Goal: Task Accomplishment & Management: Complete application form

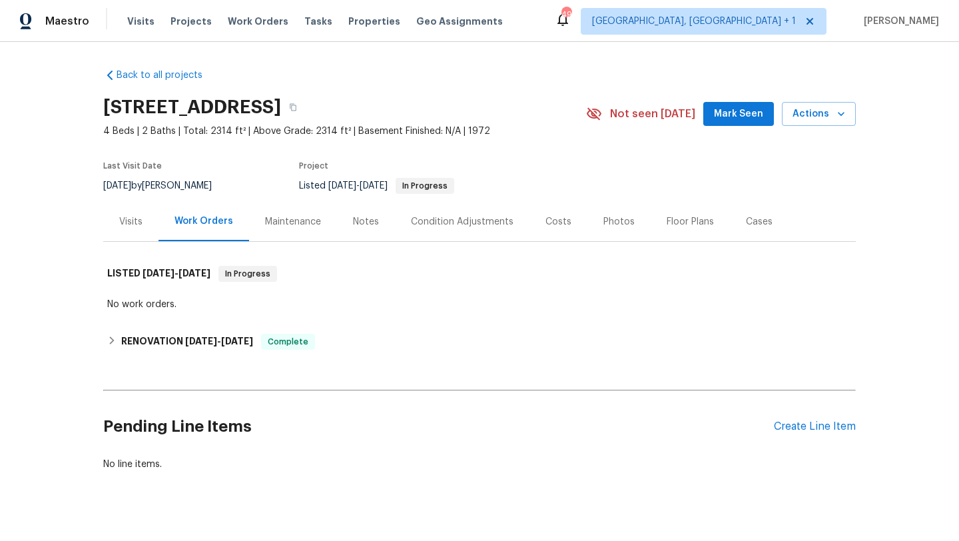
click at [306, 227] on div "Maintenance" at bounding box center [293, 221] width 56 height 13
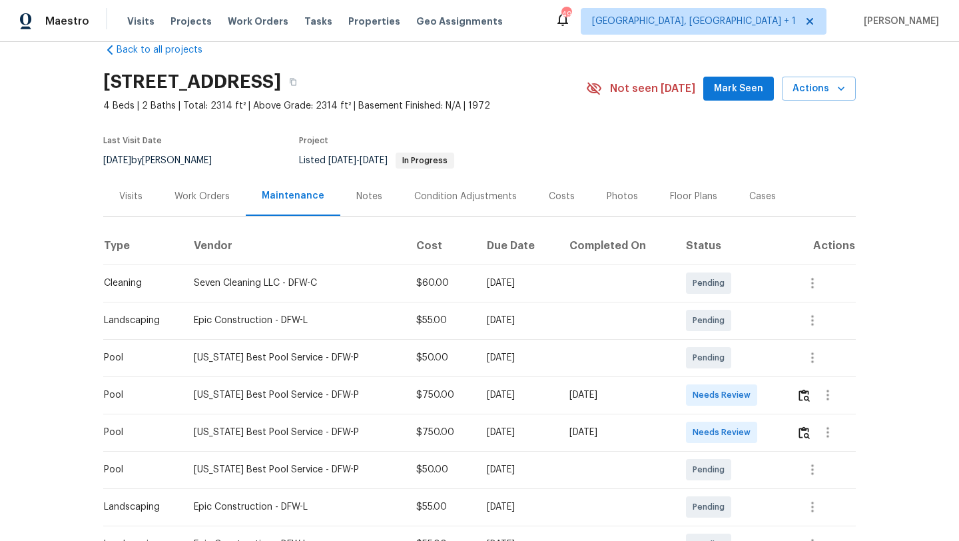
scroll to position [35, 0]
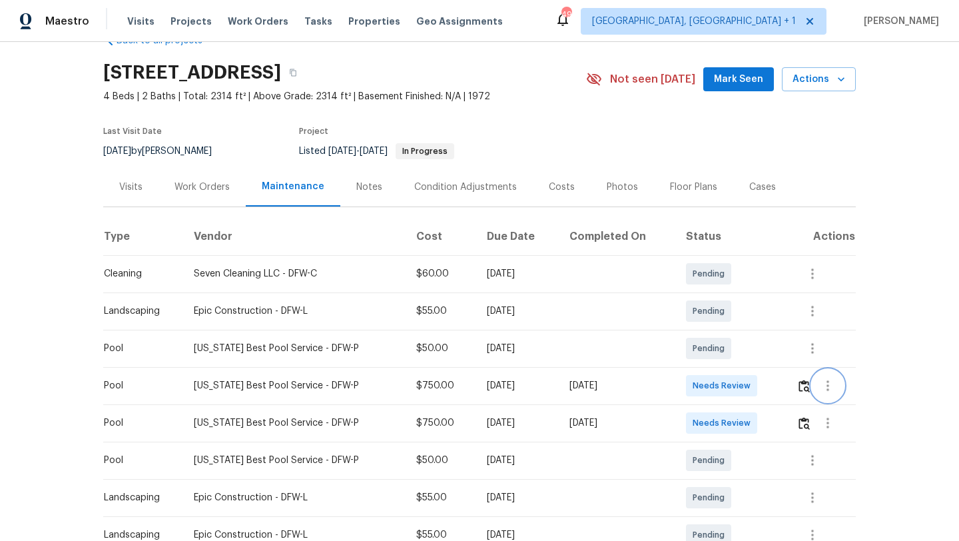
click at [834, 389] on icon "button" at bounding box center [828, 386] width 16 height 16
click at [846, 407] on li "View details" at bounding box center [858, 408] width 93 height 22
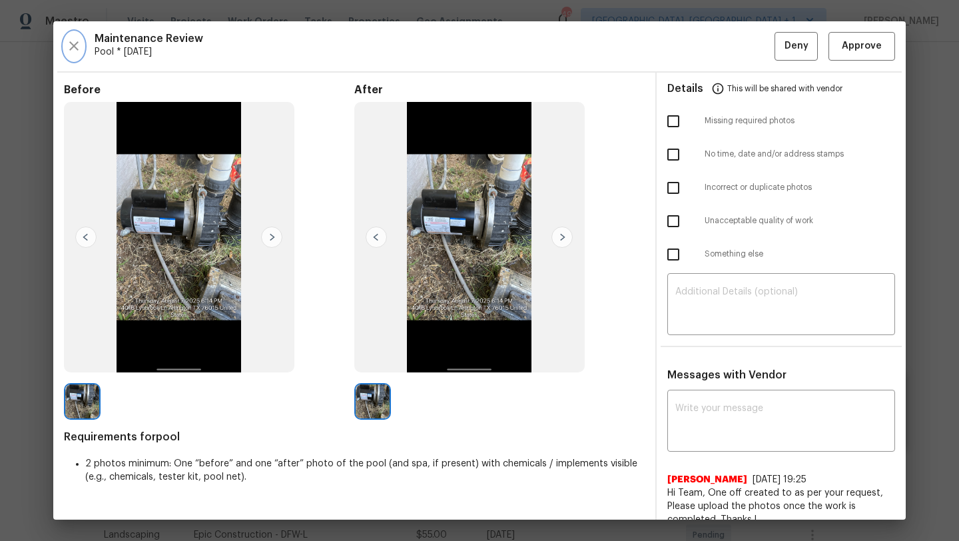
click at [71, 44] on icon "button" at bounding box center [73, 45] width 9 height 9
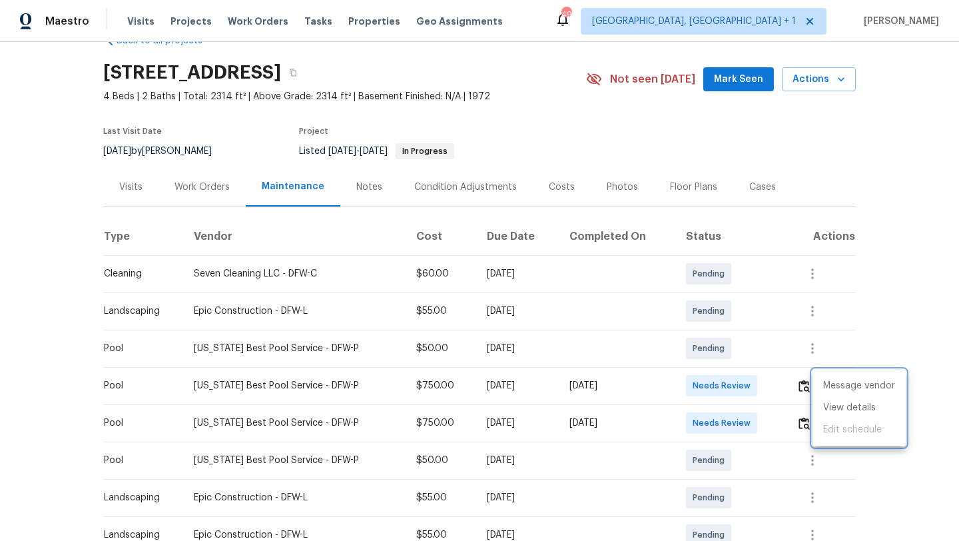
click at [766, 445] on div at bounding box center [479, 270] width 959 height 541
click at [822, 423] on icon "button" at bounding box center [828, 423] width 16 height 16
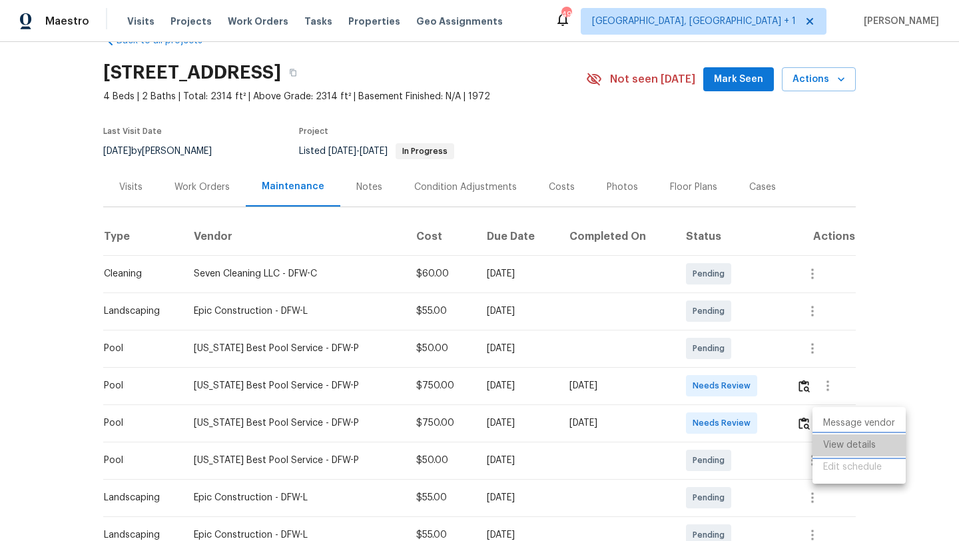
click at [844, 449] on li "View details" at bounding box center [858, 445] width 93 height 22
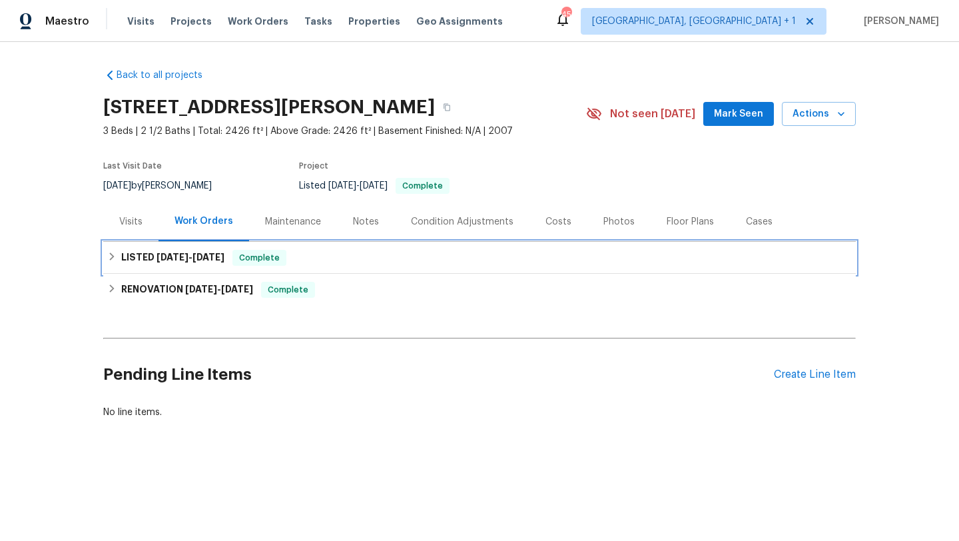
click at [257, 263] on span "Complete" at bounding box center [259, 257] width 51 height 13
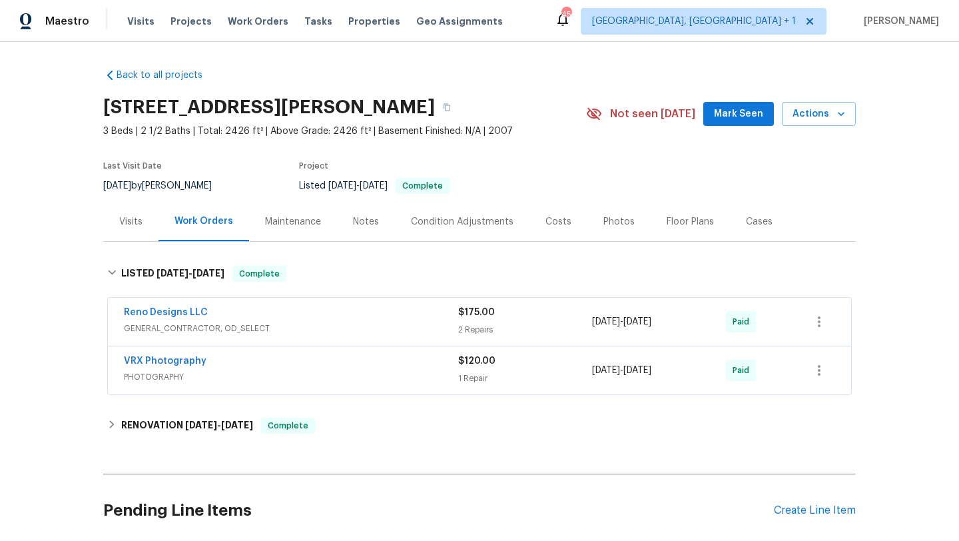
click at [134, 233] on div "Visits" at bounding box center [130, 221] width 55 height 39
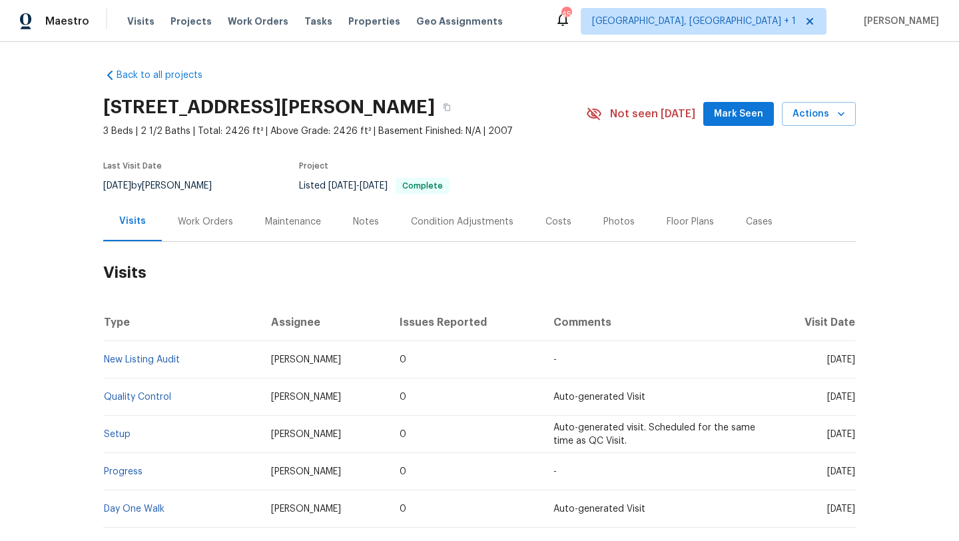
click at [220, 226] on div "Work Orders" at bounding box center [205, 221] width 55 height 13
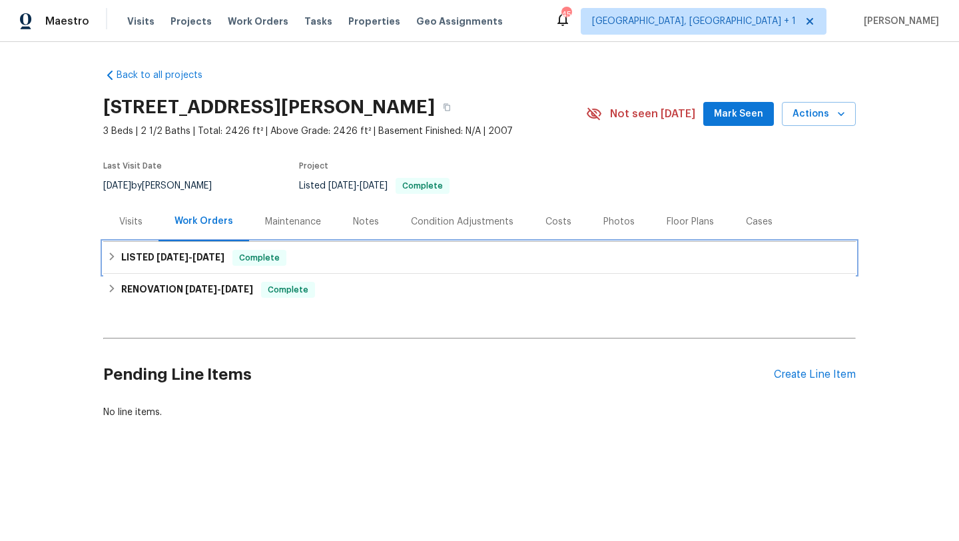
click at [247, 263] on span "Complete" at bounding box center [259, 257] width 51 height 13
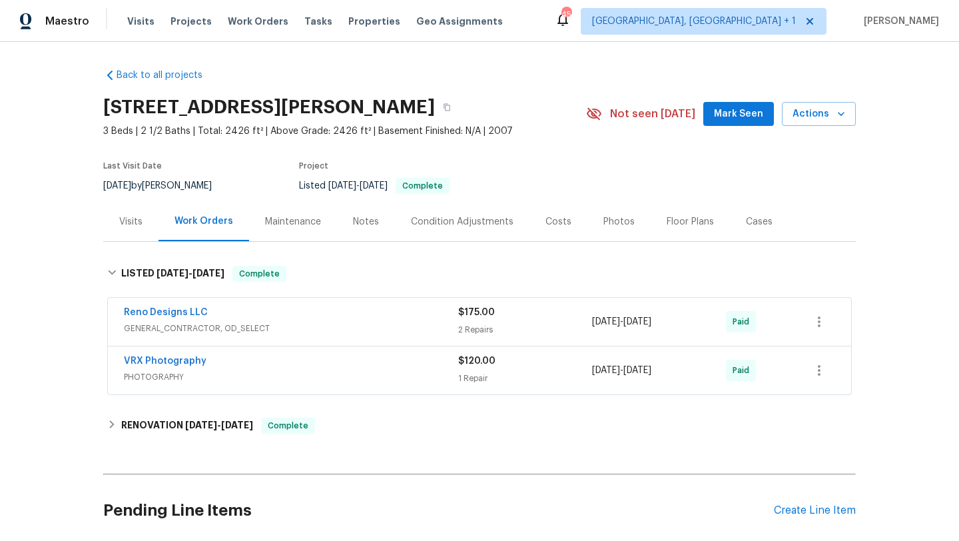
click at [312, 330] on span "GENERAL_CONTRACTOR, OD_SELECT" at bounding box center [291, 328] width 334 height 13
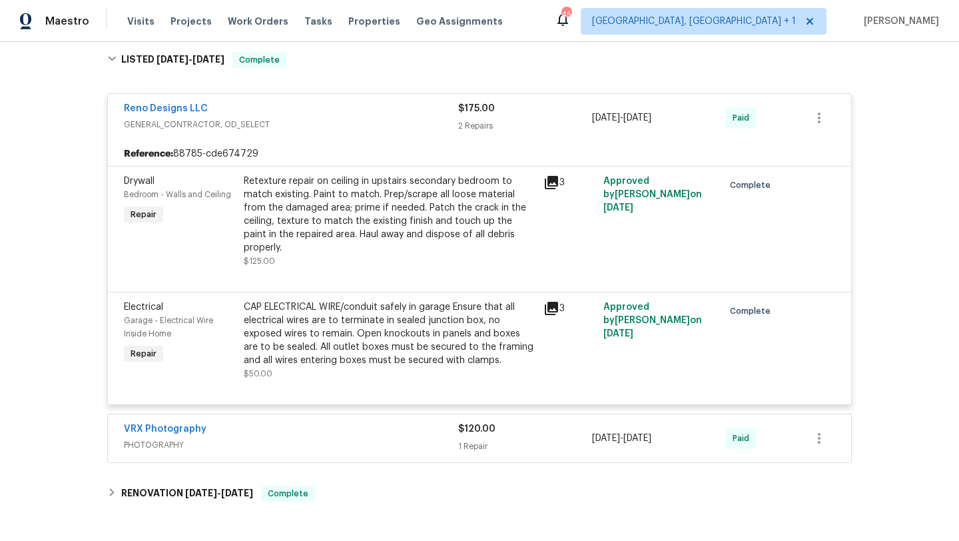
scroll to position [251, 0]
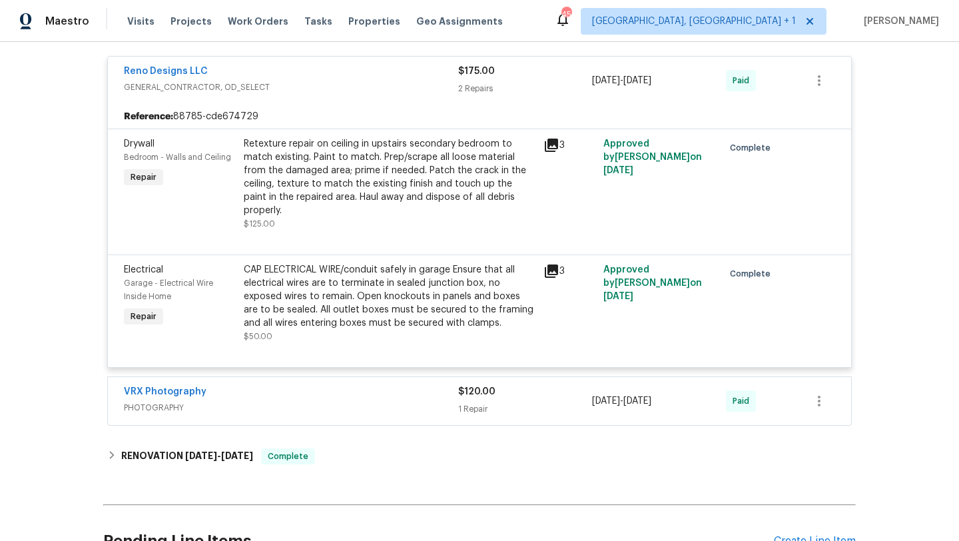
click at [324, 385] on div "VRX Photography" at bounding box center [291, 393] width 334 height 16
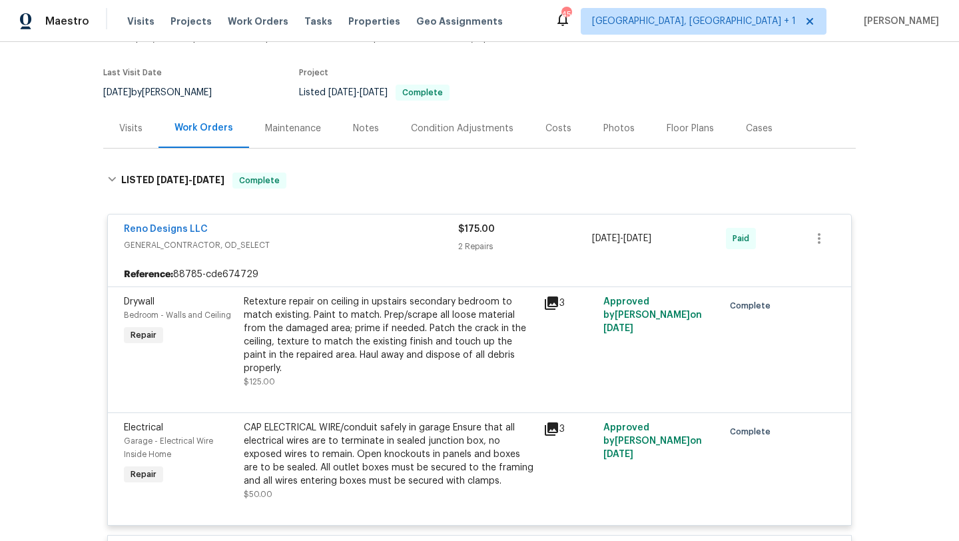
scroll to position [39, 0]
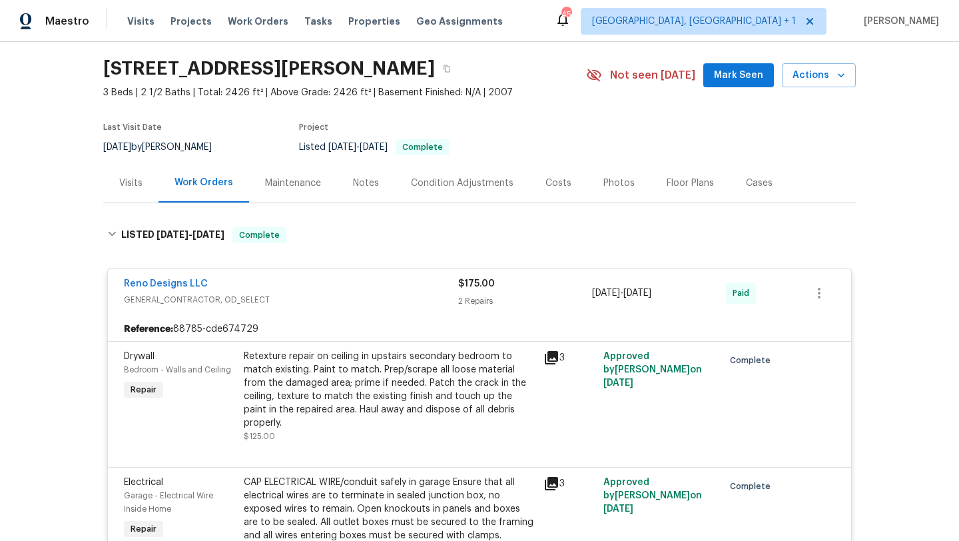
click at [130, 192] on div "Visits" at bounding box center [130, 182] width 55 height 39
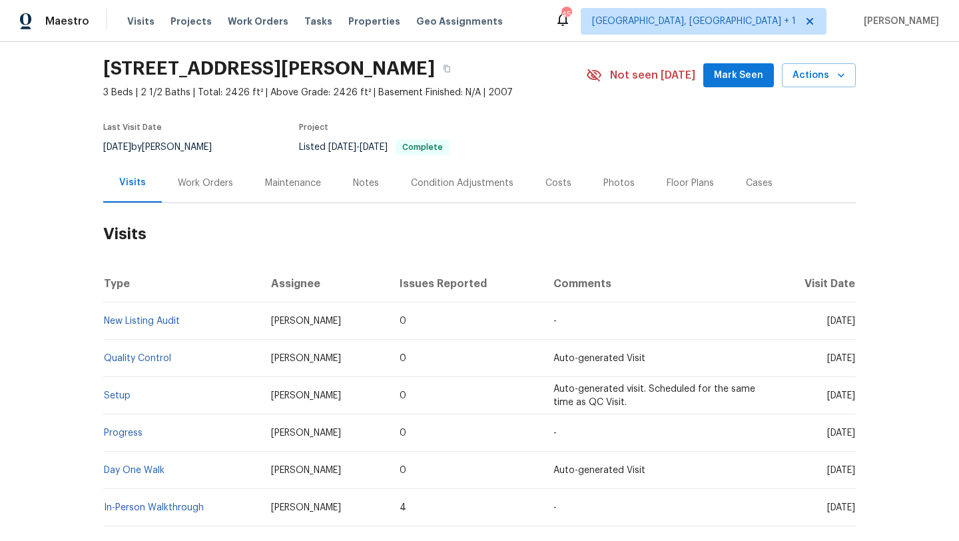
click at [200, 194] on div "Work Orders" at bounding box center [205, 182] width 87 height 39
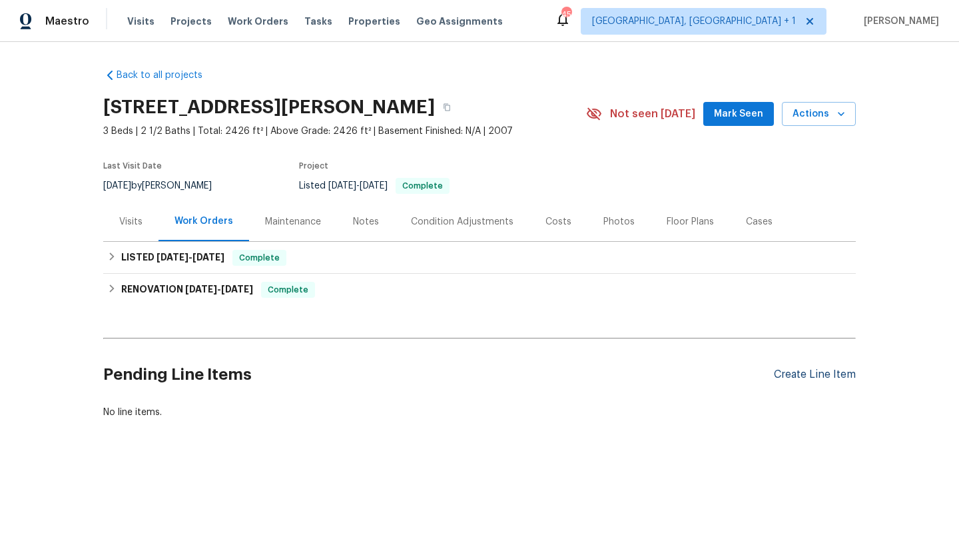
click at [809, 374] on div "Create Line Item" at bounding box center [815, 374] width 82 height 13
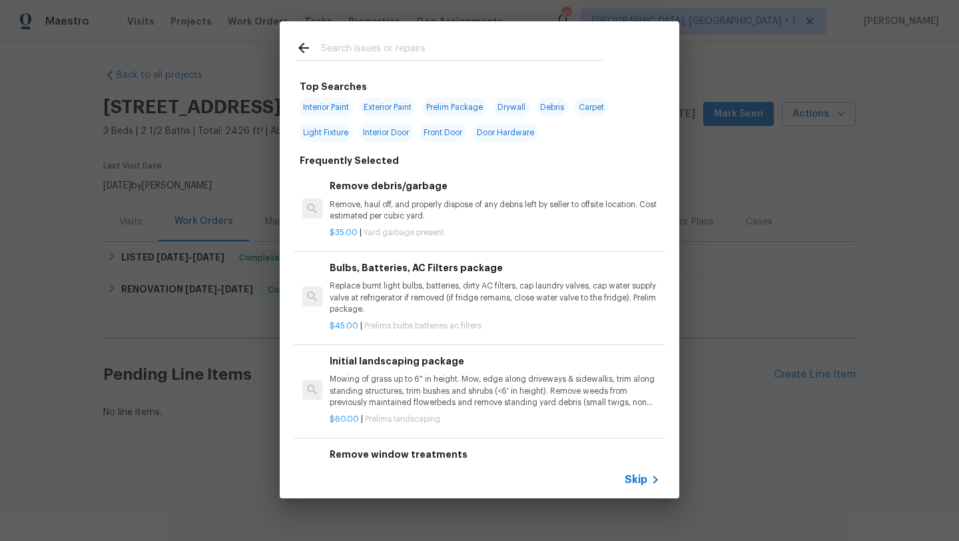
click at [640, 475] on span "Skip" at bounding box center [636, 479] width 23 height 13
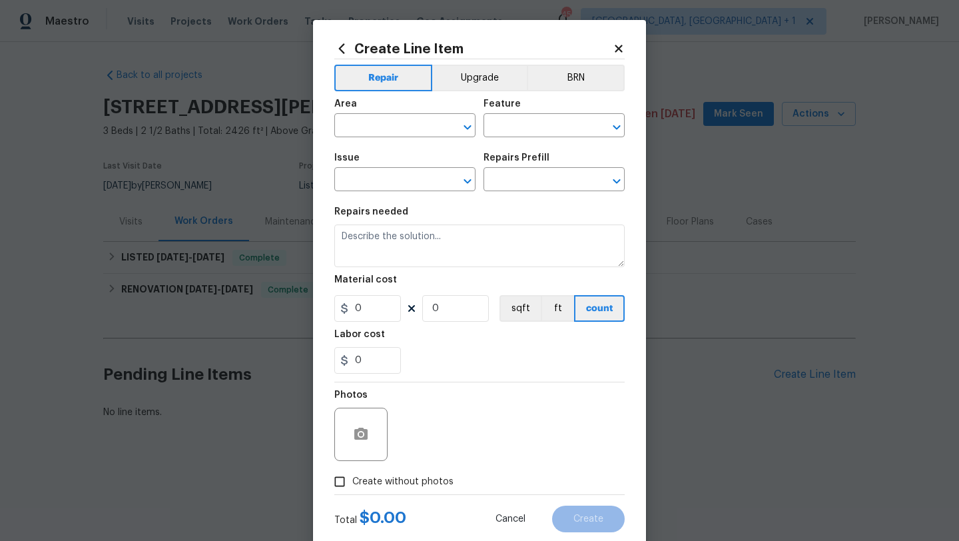
click at [382, 111] on div "Area" at bounding box center [404, 107] width 141 height 17
click at [374, 141] on span "Area ​" at bounding box center [404, 118] width 141 height 54
click at [358, 116] on div "Area" at bounding box center [404, 107] width 141 height 17
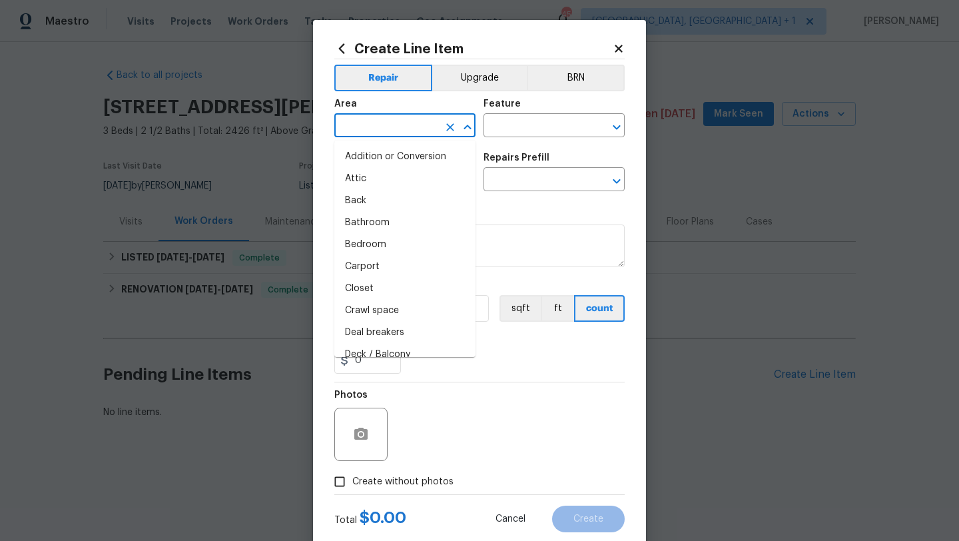
click at [358, 120] on input "text" at bounding box center [386, 127] width 104 height 21
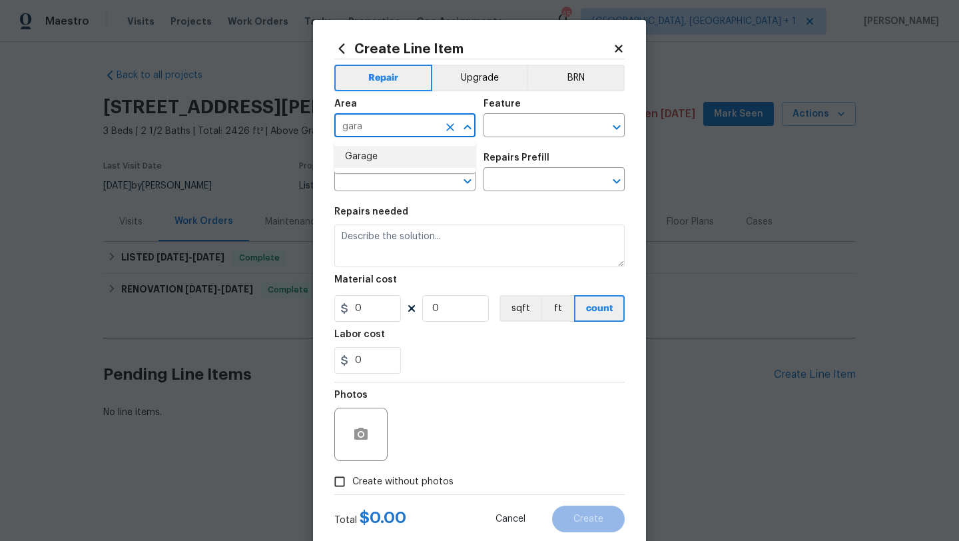
click at [378, 157] on li "Garage" at bounding box center [404, 157] width 141 height 22
type input "Garage"
click at [531, 135] on input "text" at bounding box center [535, 127] width 104 height 21
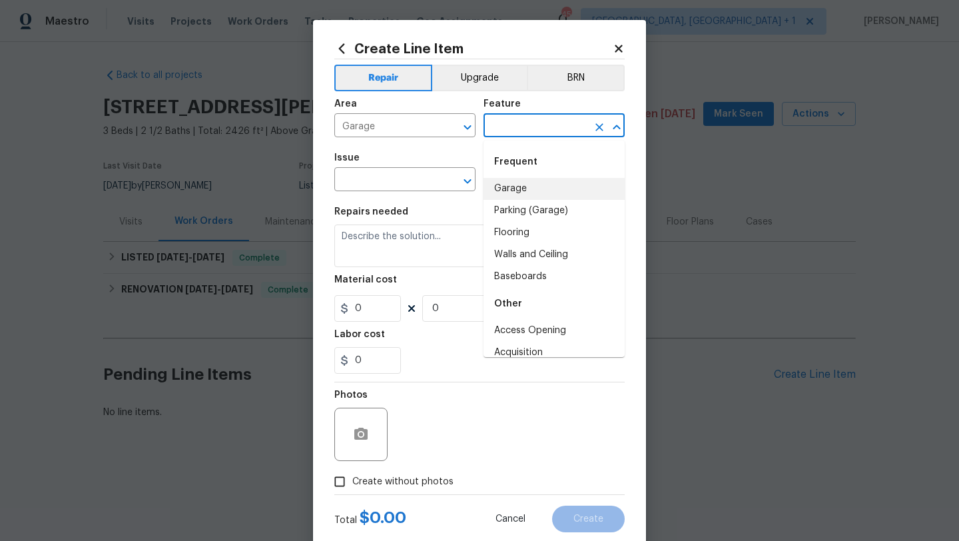
click at [531, 188] on li "Garage" at bounding box center [553, 189] width 141 height 22
type input "Garage"
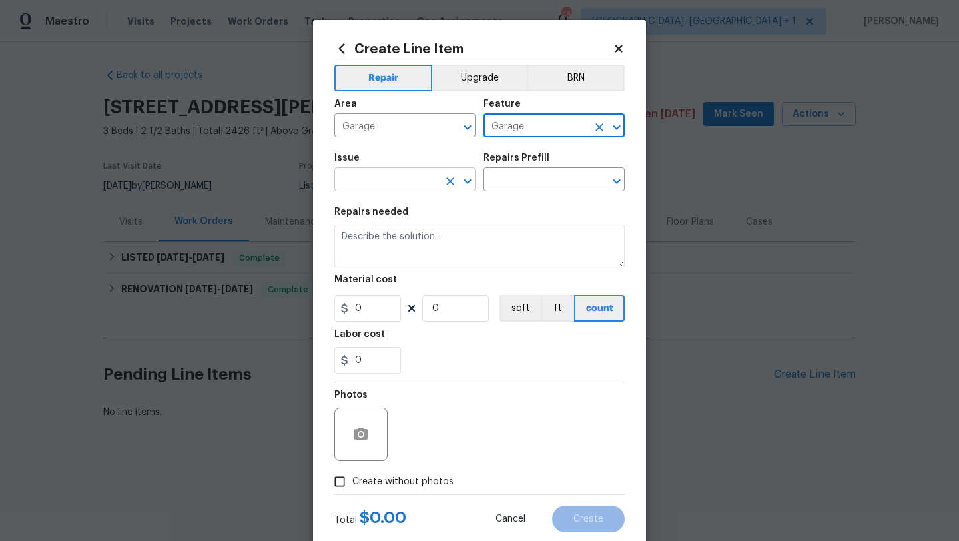
click at [408, 182] on input "text" at bounding box center [386, 180] width 104 height 21
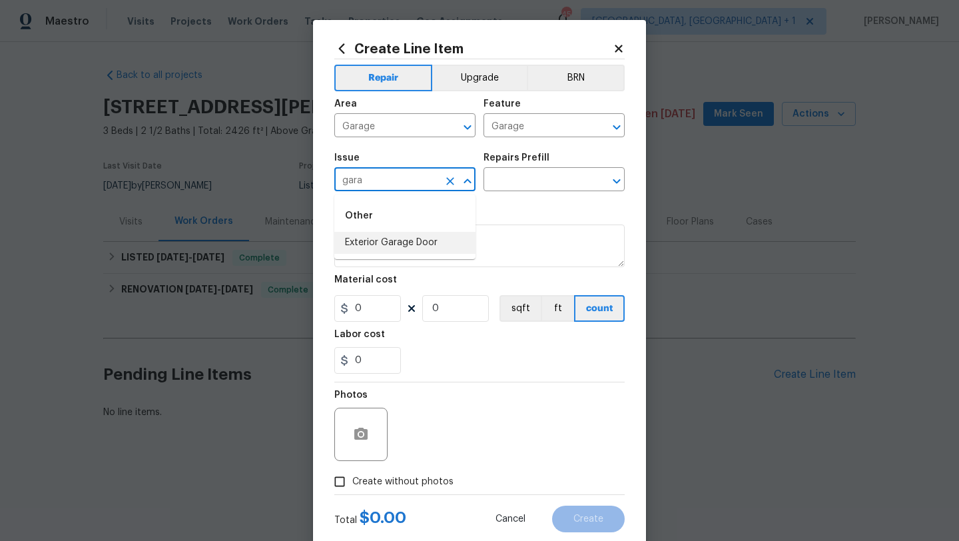
click at [432, 241] on li "Exterior Garage Door" at bounding box center [404, 243] width 141 height 22
type input "Exterior Garage Door"
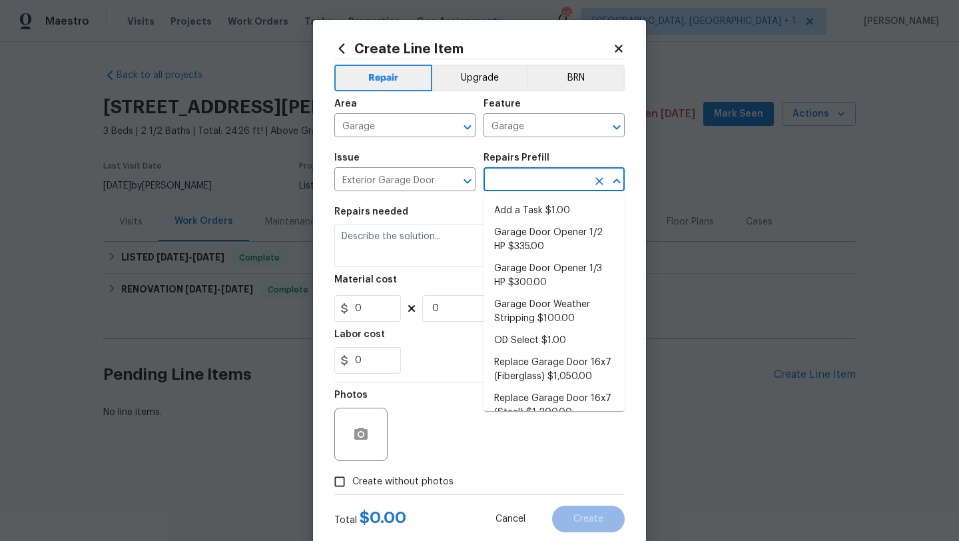
click at [551, 176] on input "text" at bounding box center [535, 180] width 104 height 21
click at [551, 202] on li "Add a Task $1.00" at bounding box center [553, 211] width 141 height 22
type input "Interior Door"
type input "Add a Task $1.00"
type textarea "HPM to detail"
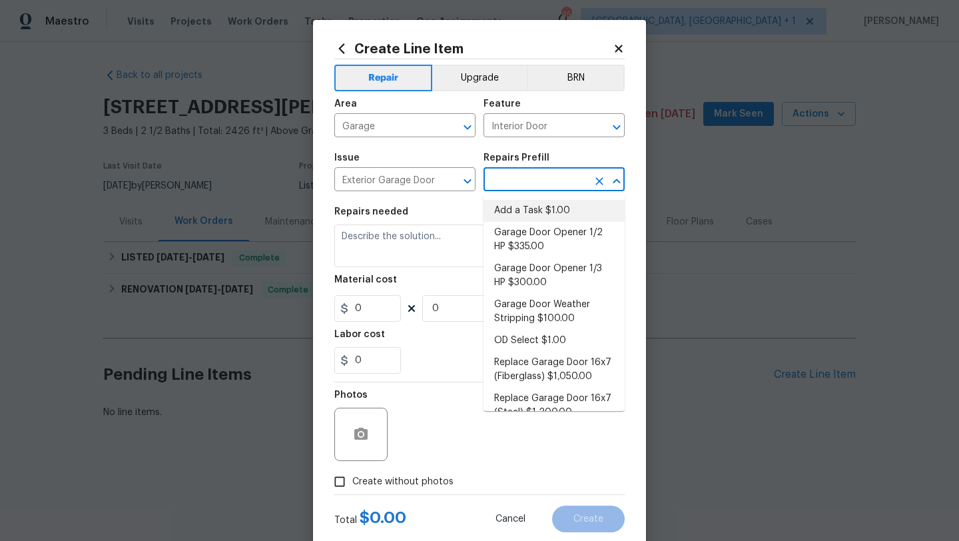
type input "1"
click at [564, 215] on li "Add a Task $1.00" at bounding box center [553, 211] width 141 height 22
click at [409, 234] on textarea "HPM to detail" at bounding box center [479, 245] width 290 height 43
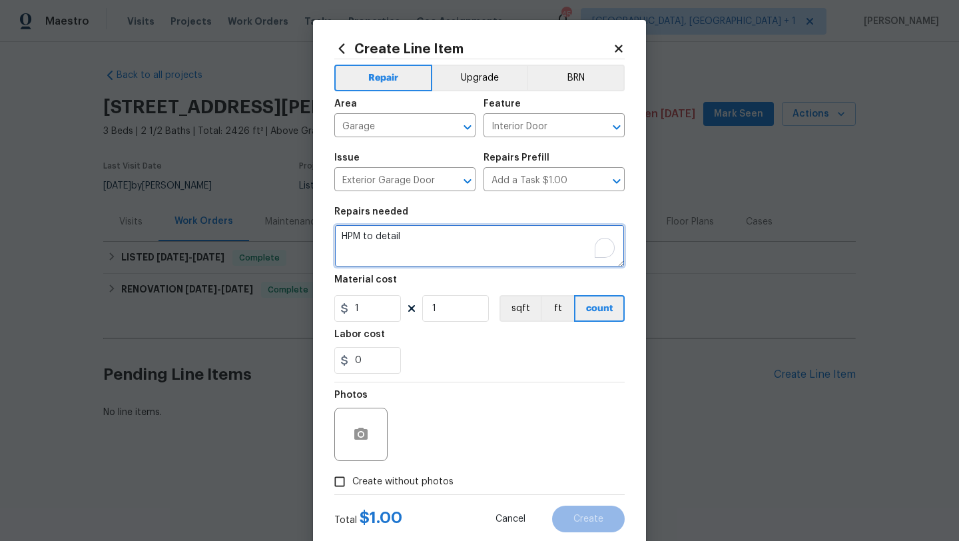
click at [326, 235] on div "Create Line Item Repair Upgrade BRN Area Garage ​ Feature Interior Door ​ Issue…" at bounding box center [479, 286] width 333 height 533
click at [477, 252] on textarea "To enrich screen reader interactions, please activate Accessibility in Grammarl…" at bounding box center [479, 245] width 290 height 43
paste textarea "(Remove and paste feedback message here). Ensure that the garage door is fully …"
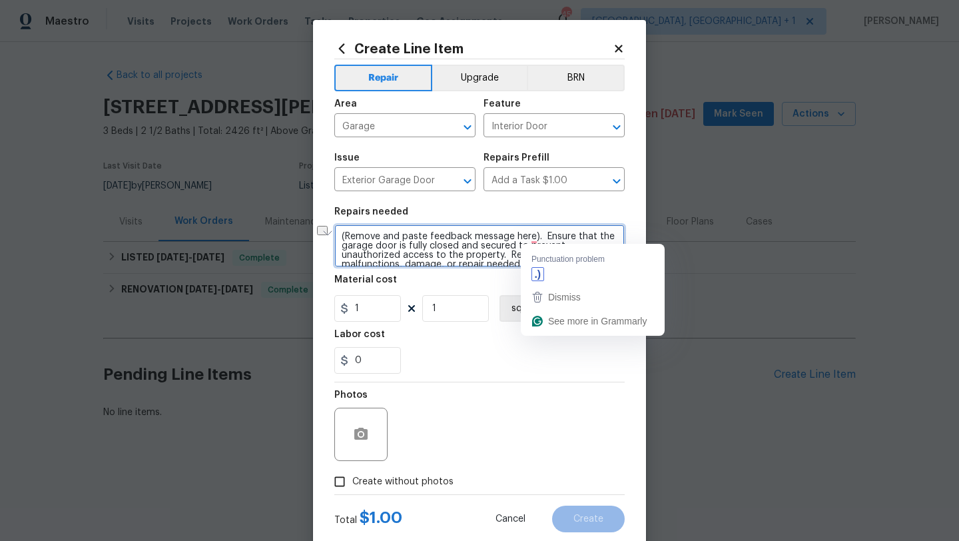
drag, startPoint x: 535, startPoint y: 239, endPoint x: 332, endPoint y: 238, distance: 203.8
click at [332, 238] on div "Create Line Item Repair Upgrade BRN Area Garage ​ Feature Interior Door ​ Issue…" at bounding box center [479, 286] width 959 height 573
paste textarea "the garage door bar thats been broken off"
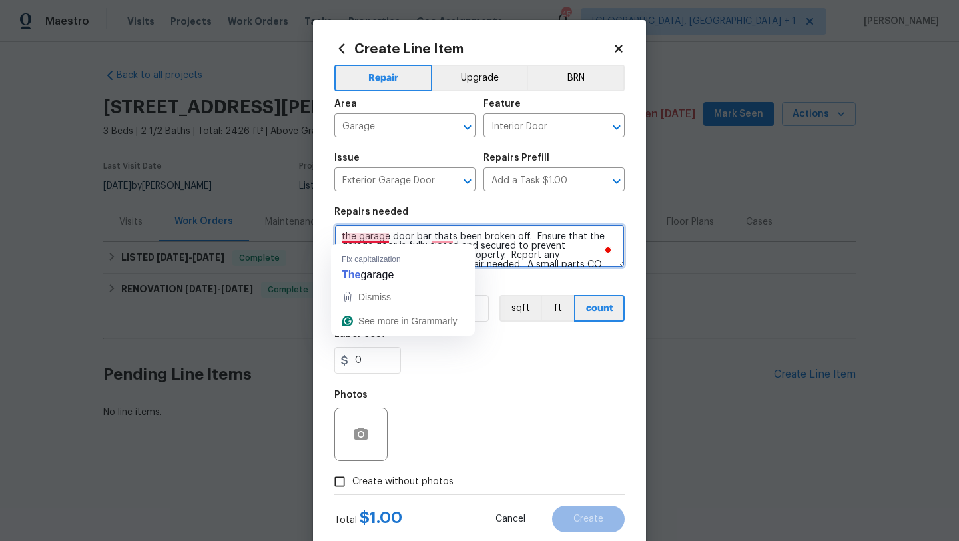
click at [350, 236] on textarea "the garage door bar thats been broken off. Ensure that the garage door is fully…" at bounding box center [479, 245] width 290 height 43
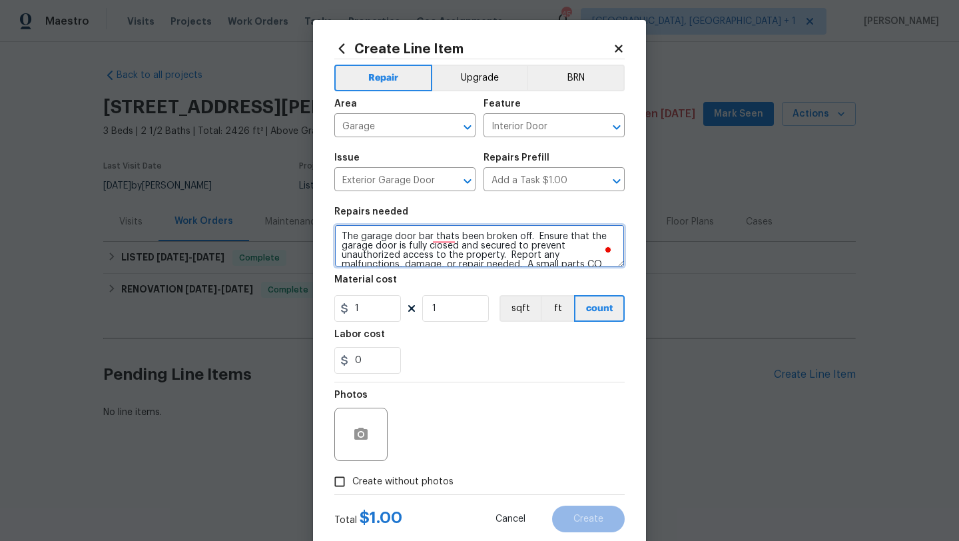
click at [438, 234] on textarea "The garage door bar thats been broken off. Ensure that the garage door is fully…" at bounding box center [479, 245] width 290 height 43
type textarea "The garage door bar that's been broken off. Ensure that the garage door is full…"
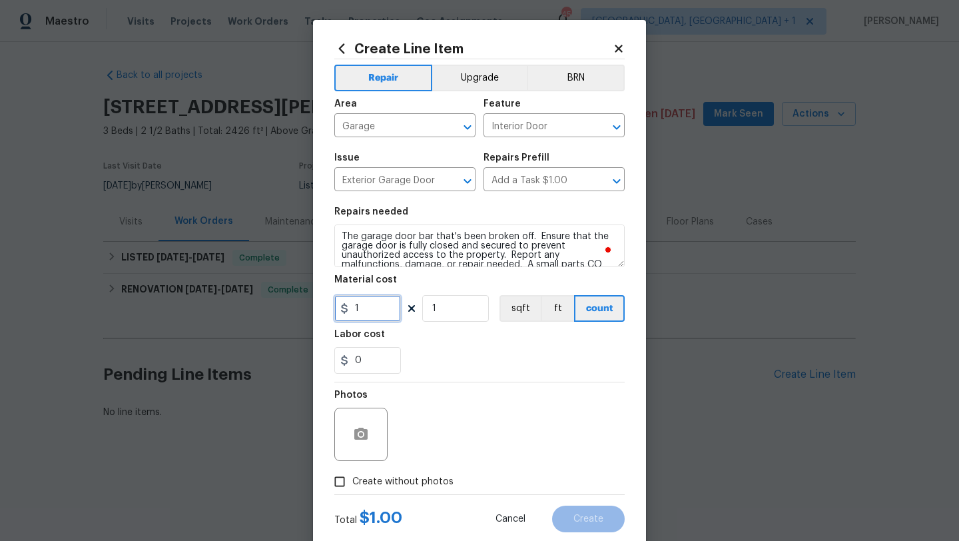
drag, startPoint x: 374, startPoint y: 310, endPoint x: 342, endPoint y: 310, distance: 32.0
click at [342, 310] on div "1" at bounding box center [367, 308] width 67 height 27
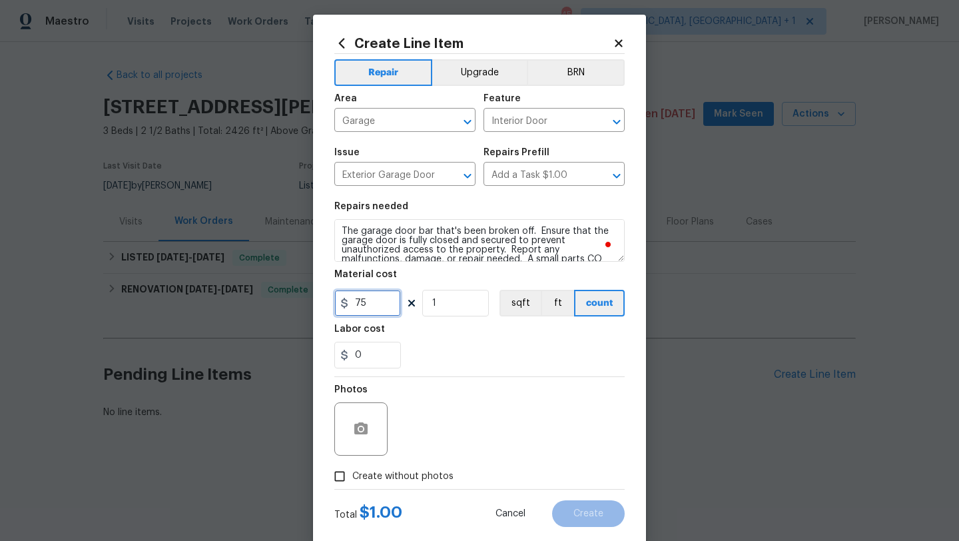
type input "75"
click at [342, 477] on input "Create without photos" at bounding box center [339, 475] width 25 height 25
checkbox input "true"
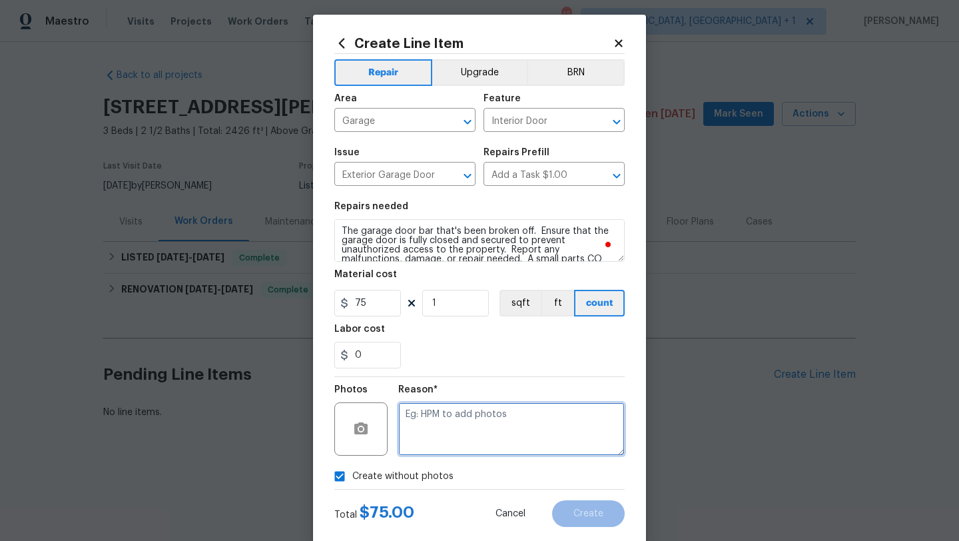
click at [421, 422] on textarea at bounding box center [511, 428] width 226 height 53
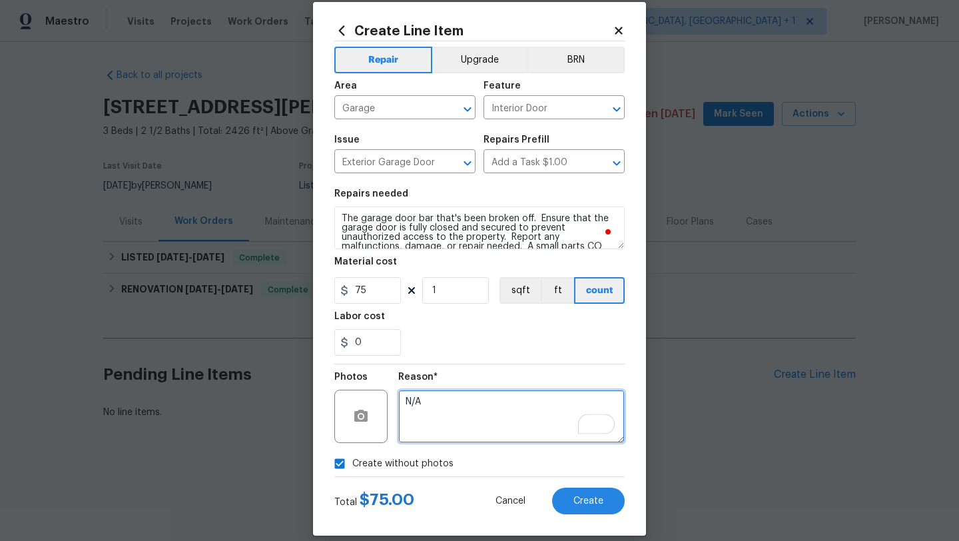
type textarea "N/A"
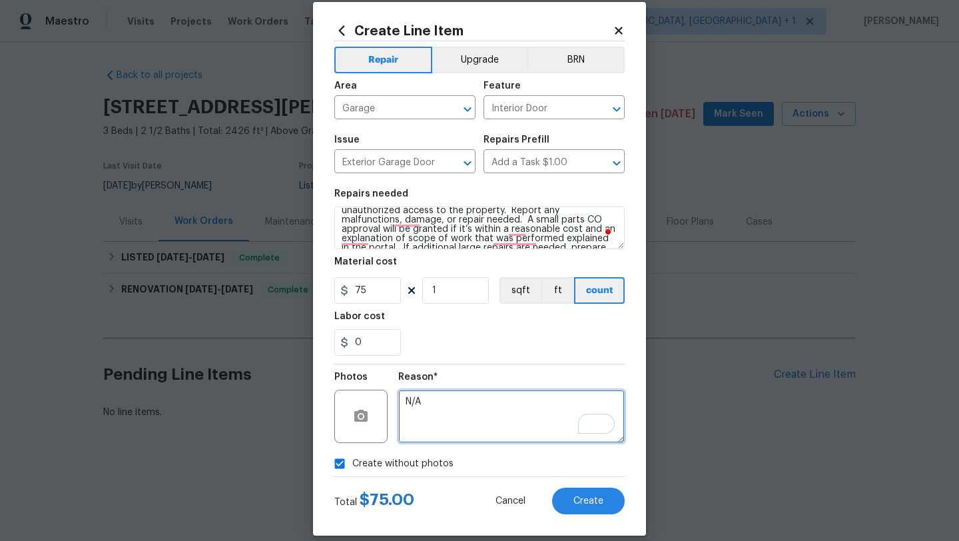
scroll to position [0, 0]
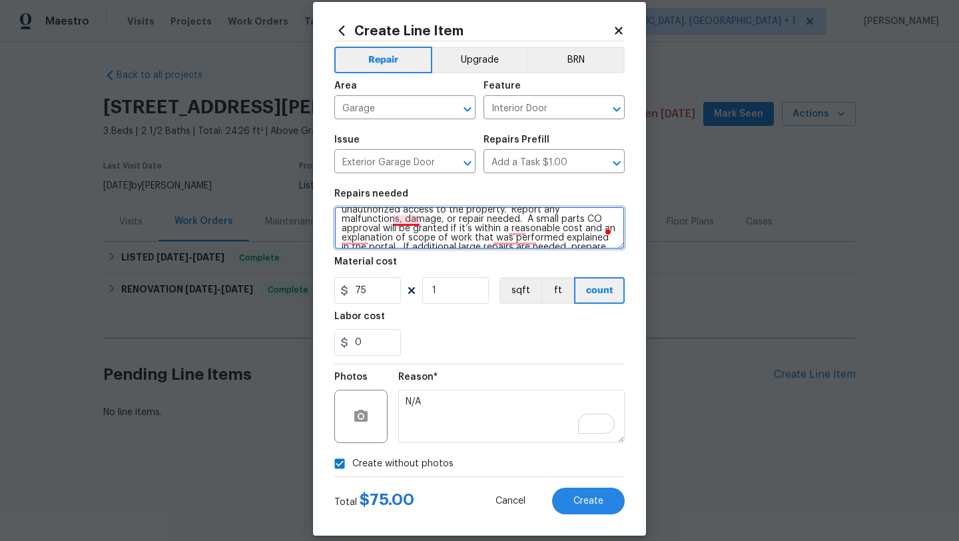
click at [404, 221] on textarea "The garage door bar that's been broken off. Ensure that the garage door is full…" at bounding box center [479, 227] width 290 height 43
click at [367, 236] on textarea "The garage door bar that's been broken off. Ensure that the garage door is full…" at bounding box center [479, 227] width 290 height 43
click at [519, 228] on textarea "The garage door bar that's been broken off. Ensure that the garage door is full…" at bounding box center [479, 227] width 290 height 43
click at [541, 238] on textarea "The garage door bar that's been broken off. Ensure that the garage door is full…" at bounding box center [479, 227] width 290 height 43
click at [384, 235] on textarea "The garage door bar that's been broken off. Ensure that the garage door is full…" at bounding box center [479, 227] width 290 height 43
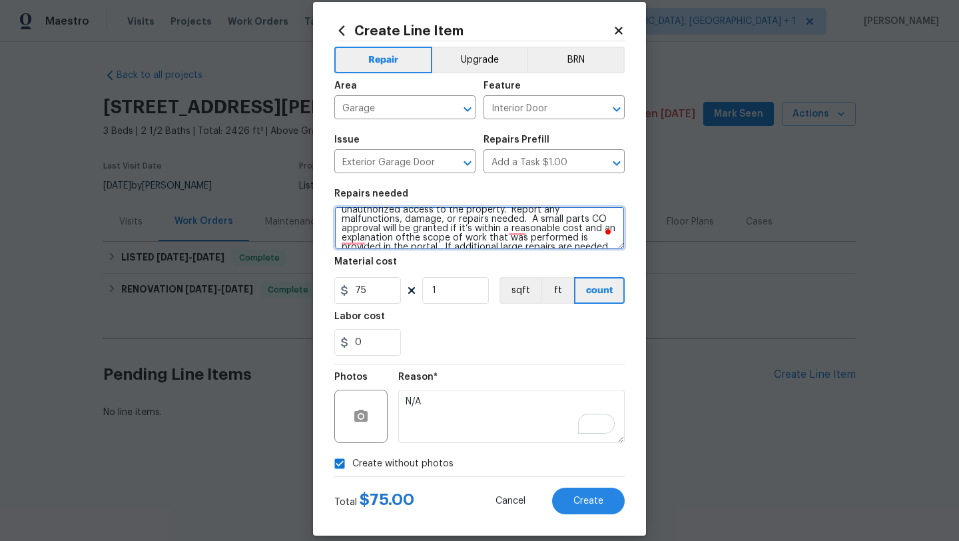
scroll to position [41, 0]
click at [360, 218] on textarea "The garage door bar that's been broken off. Ensure that the garage door is full…" at bounding box center [479, 227] width 290 height 43
click at [511, 219] on textarea "The garage door bar that's been broken off. Ensure that the garage door is full…" at bounding box center [479, 227] width 290 height 43
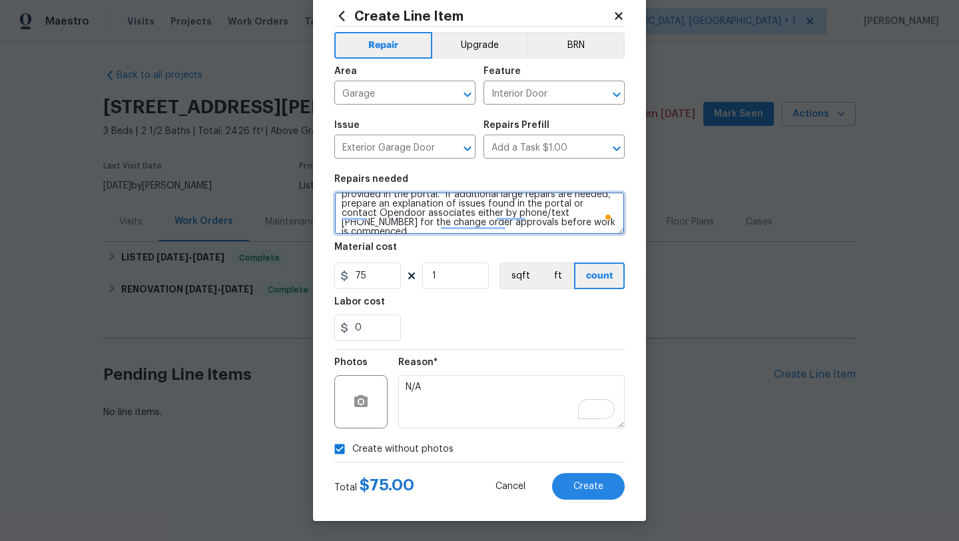
type textarea "The garage door bar that's been broken off. Ensure that the garage door is full…"
